Goal: Obtain resource: Obtain resource

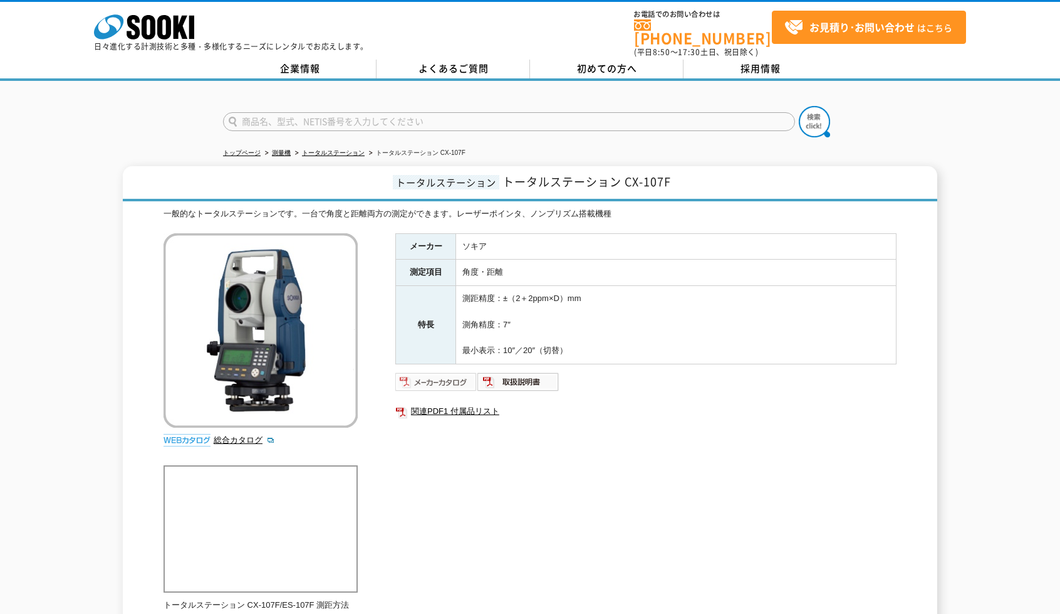
click at [433, 376] on img at bounding box center [436, 382] width 82 height 20
click at [526, 373] on img at bounding box center [519, 382] width 82 height 20
click at [602, 431] on div "メーカー ソキア 測定項目 角度・距離 特長 測距精度：±（2＋2ppm×D）mm 測角精度：7″ 最小表示：10″／20″（切替） 関連PDF1 付属品リスト" at bounding box center [645, 367] width 501 height 269
click at [507, 376] on img at bounding box center [519, 382] width 82 height 20
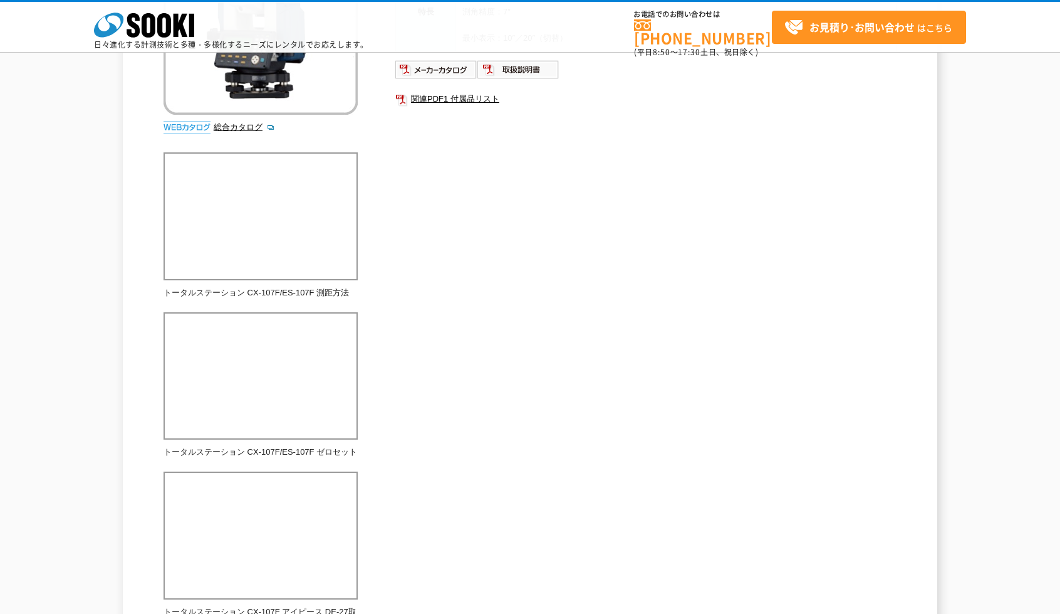
scroll to position [248, 0]
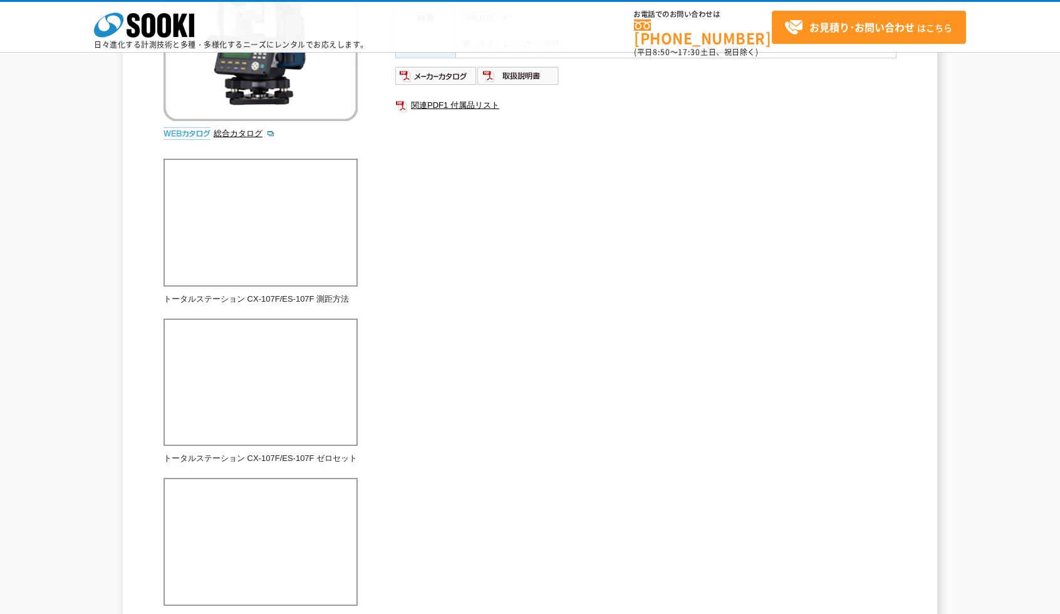
click at [661, 437] on div "一般的なトータルステーションです。一台で角度と距離両方の測定ができます。レーザーポインタ、ノンプリズム搭載機種 総合カタログ メーカー ソキア 測定項目 角度…" at bounding box center [530, 269] width 733 height 736
